Goal: Find specific page/section: Find specific page/section

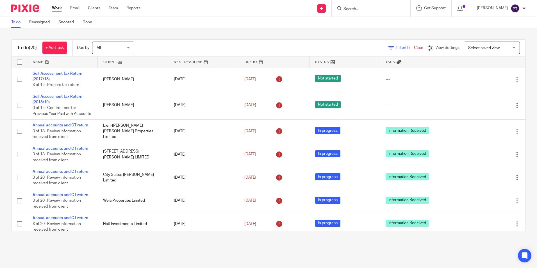
click at [359, 8] on input "Search" at bounding box center [368, 9] width 51 height 5
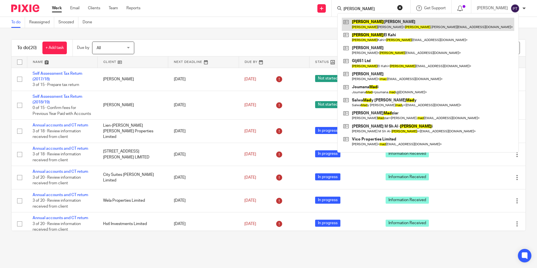
type input "[PERSON_NAME]"
click at [364, 26] on link at bounding box center [428, 24] width 172 height 13
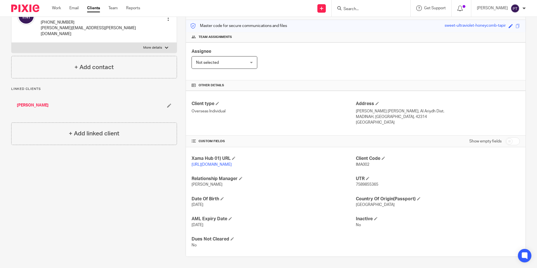
scroll to position [74, 0]
drag, startPoint x: 420, startPoint y: 111, endPoint x: 430, endPoint y: 112, distance: 10.1
click at [430, 114] on p "MADINAH, Kingdom Of Saudi Arabia, 42314" at bounding box center [438, 117] width 164 height 6
drag, startPoint x: 430, startPoint y: 112, endPoint x: 421, endPoint y: 112, distance: 8.7
click at [421, 114] on p "MADINAH, Kingdom Of Saudi Arabia, 42314" at bounding box center [438, 117] width 164 height 6
